Goal: Find specific page/section

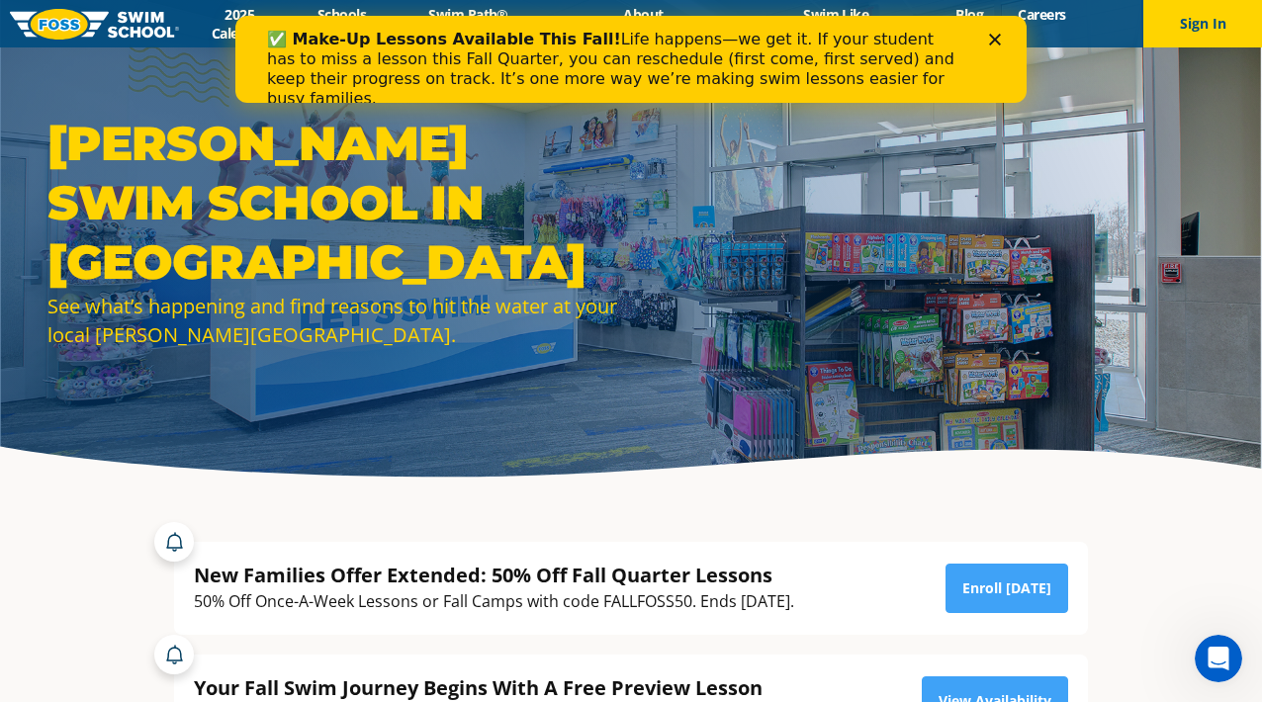
click at [1000, 44] on polygon "Close" at bounding box center [995, 40] width 12 height 12
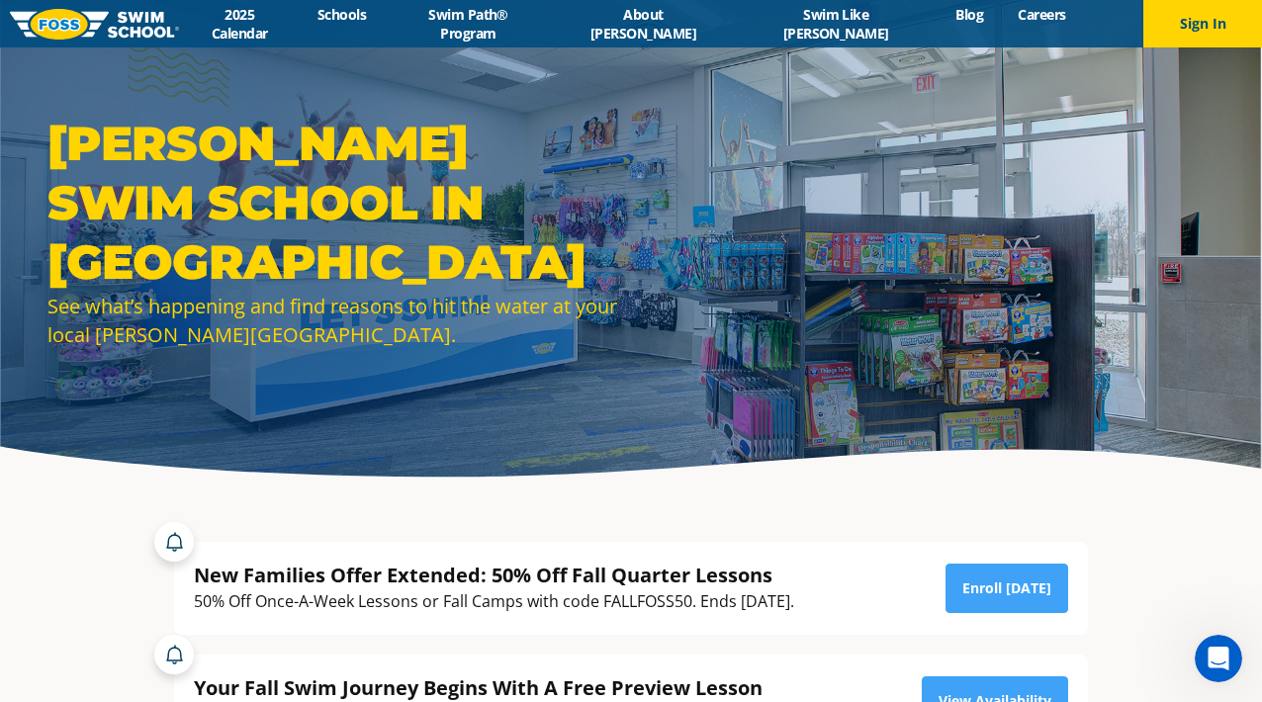
click at [154, 23] on img at bounding box center [94, 24] width 169 height 31
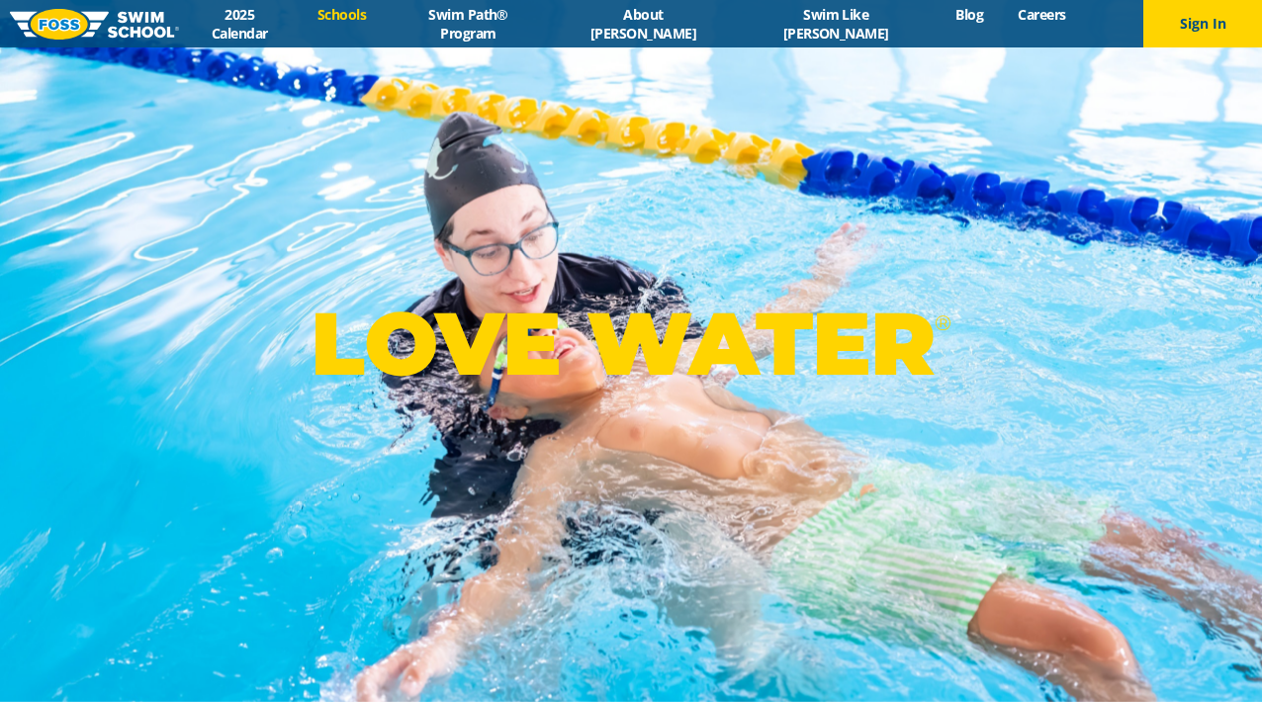
click at [383, 24] on link "Schools" at bounding box center [341, 14] width 83 height 19
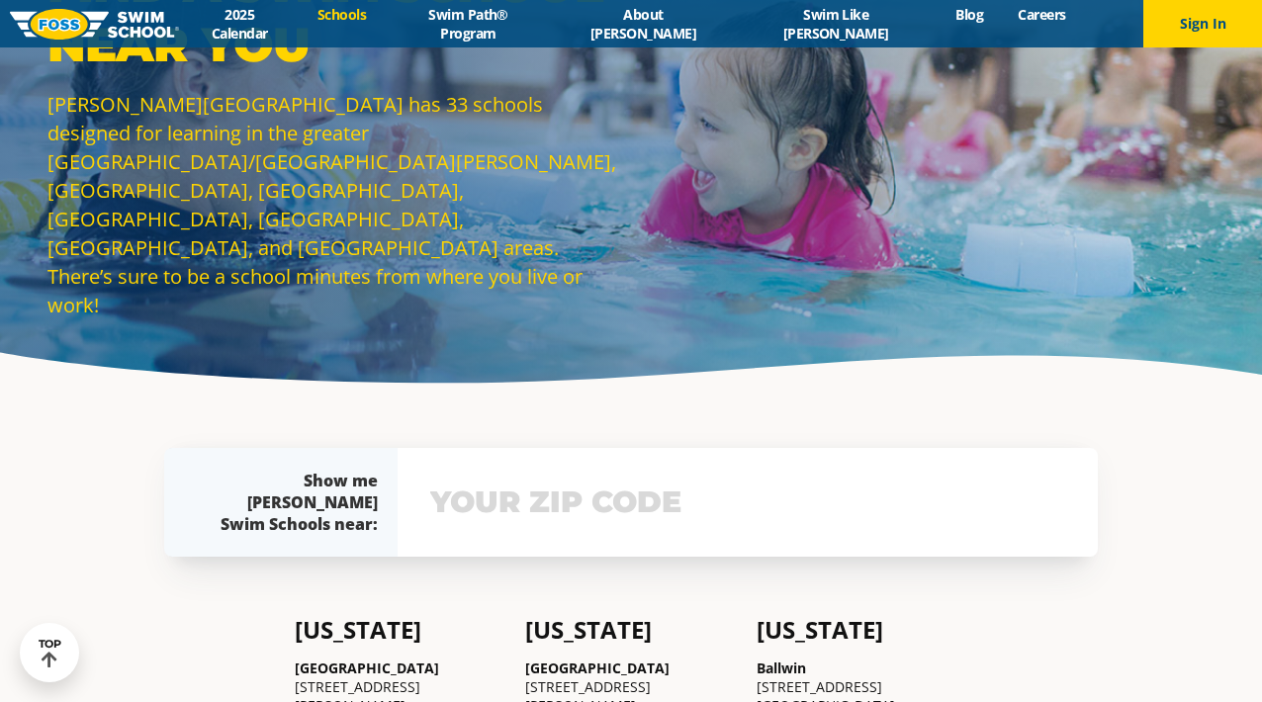
click at [534, 513] on input "text" at bounding box center [747, 502] width 645 height 57
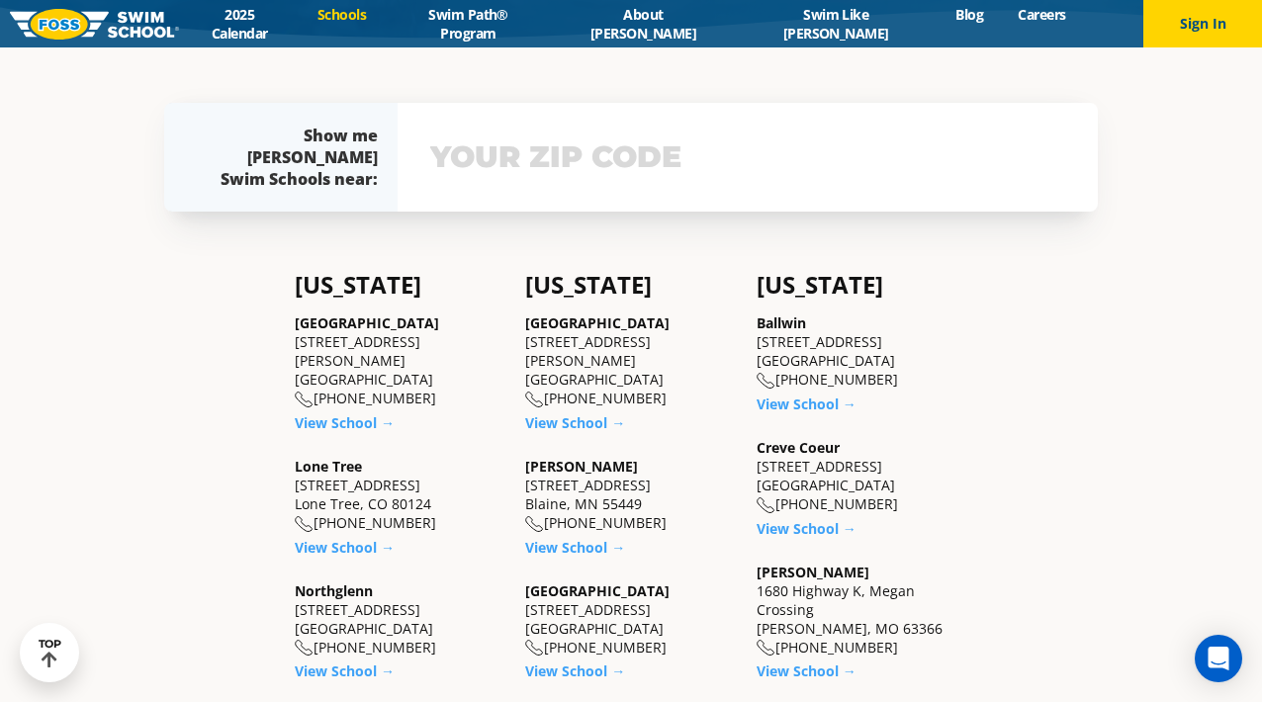
scroll to position [443, 0]
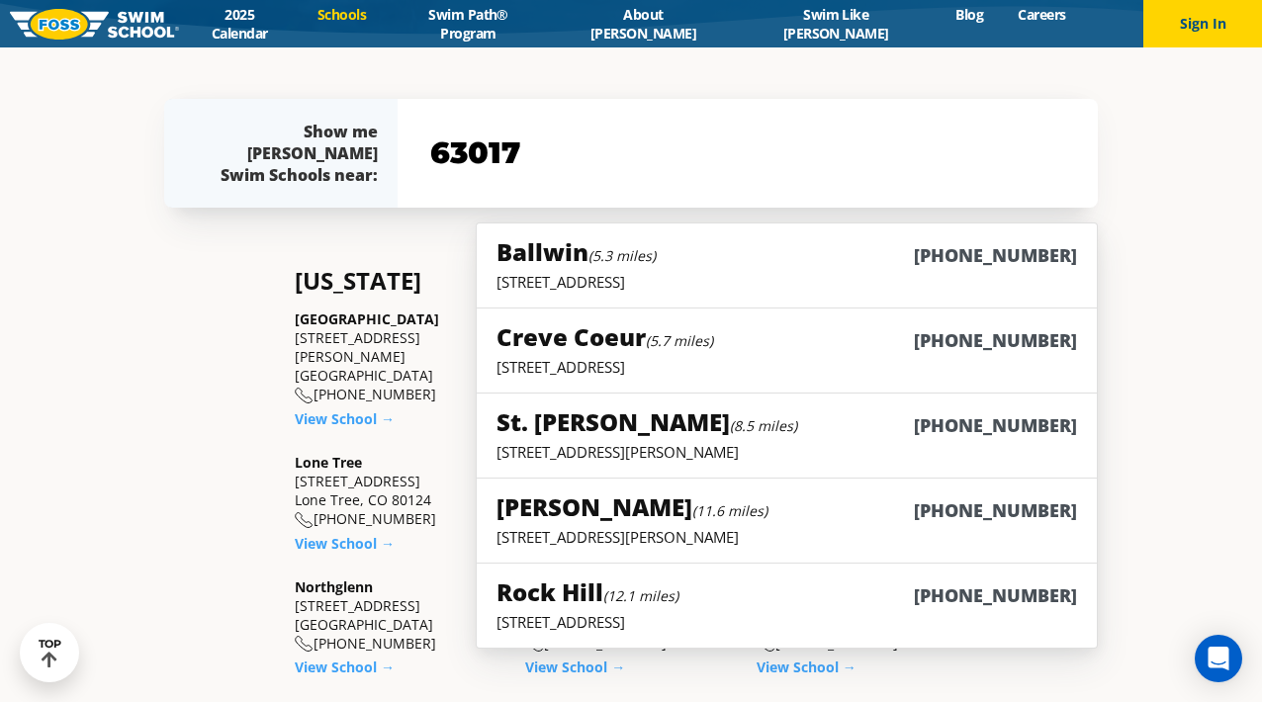
type input "63017"
click at [666, 344] on small "(5.7 miles)" at bounding box center [679, 340] width 67 height 19
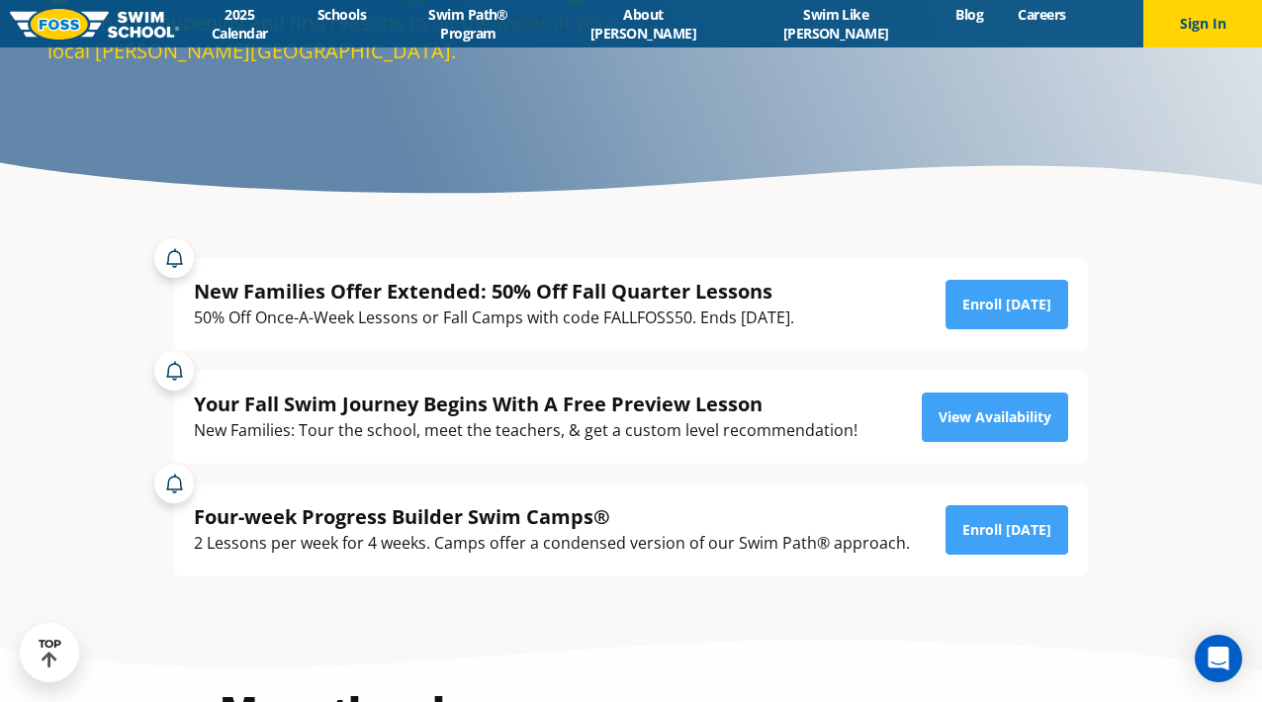
scroll to position [262, 0]
